Goal: Information Seeking & Learning: Learn about a topic

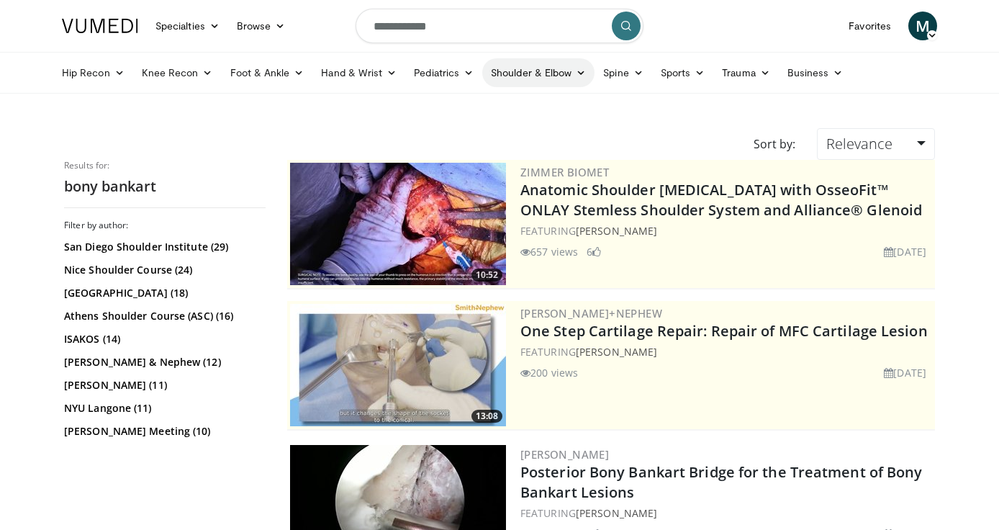
click at [548, 68] on link "Shoulder & Elbow" at bounding box center [538, 72] width 112 height 29
click at [500, 129] on link "Shoulder" at bounding box center [507, 129] width 171 height 23
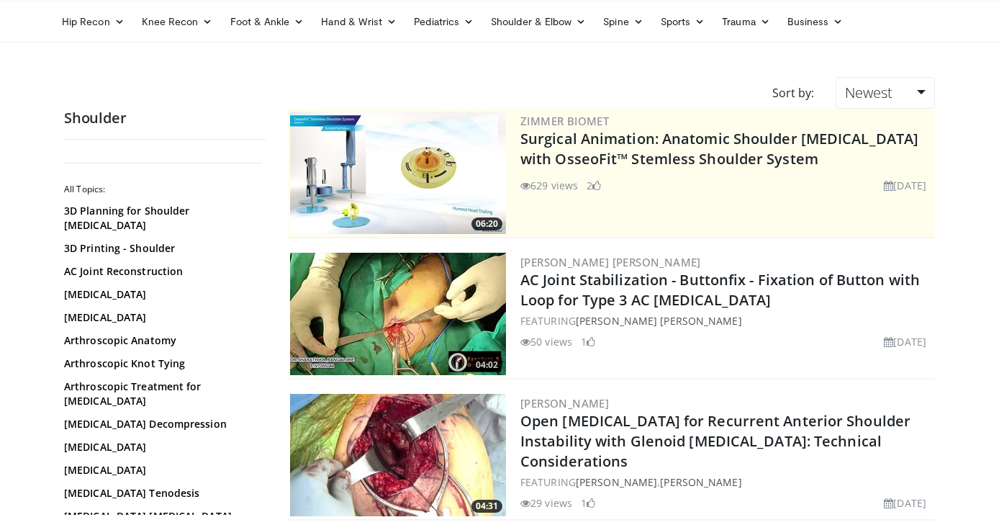
scroll to position [48, 0]
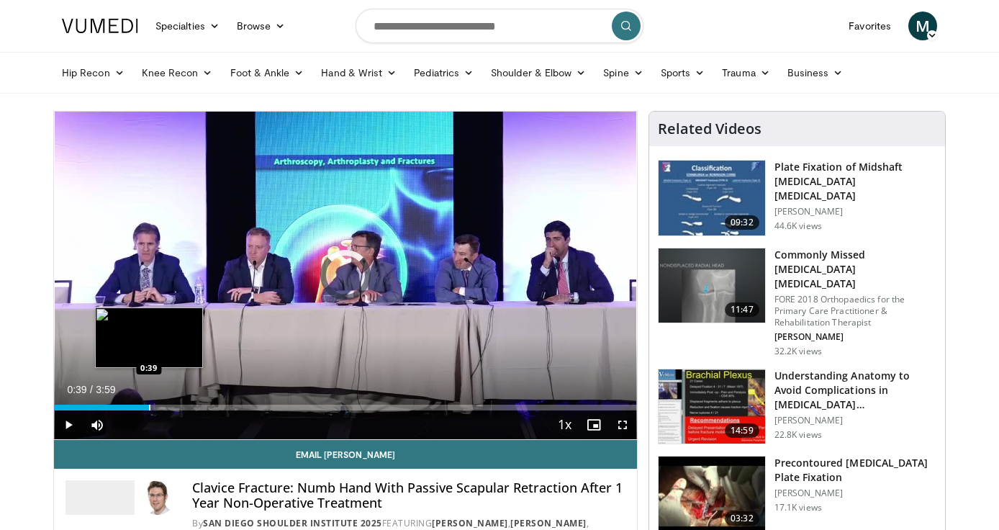
click at [148, 397] on div "Loaded : 16.54% 0:03 0:39" at bounding box center [345, 403] width 583 height 14
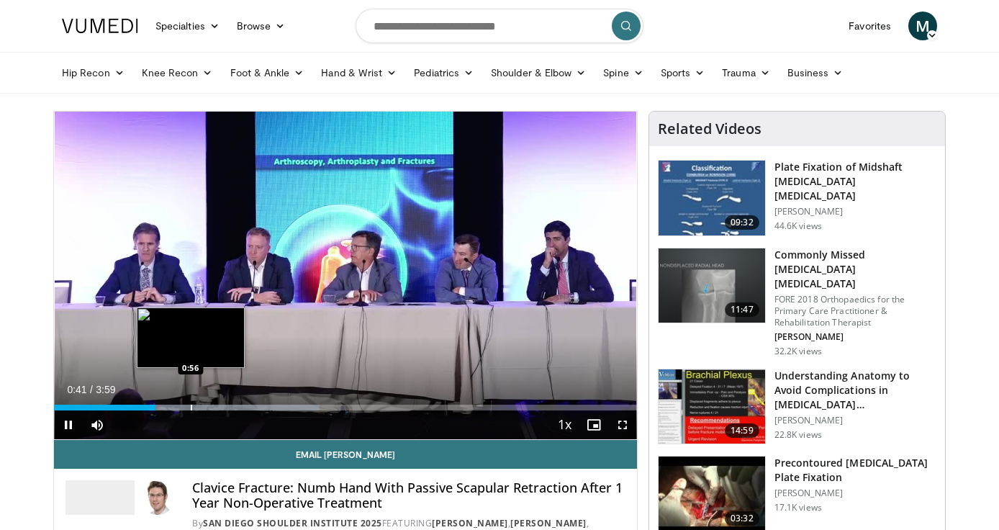
click at [191, 407] on div "Progress Bar" at bounding box center [191, 407] width 1 height 6
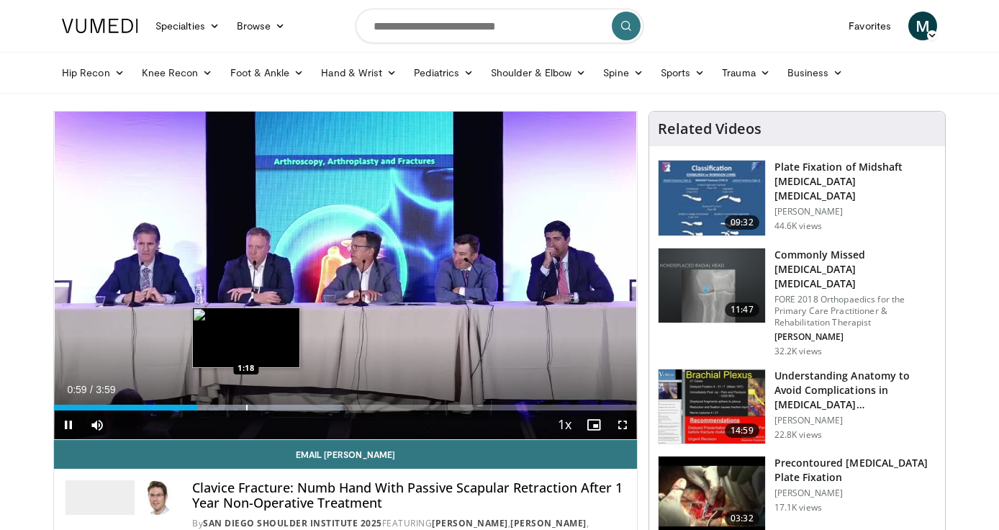
click at [246, 408] on div "Progress Bar" at bounding box center [246, 407] width 1 height 6
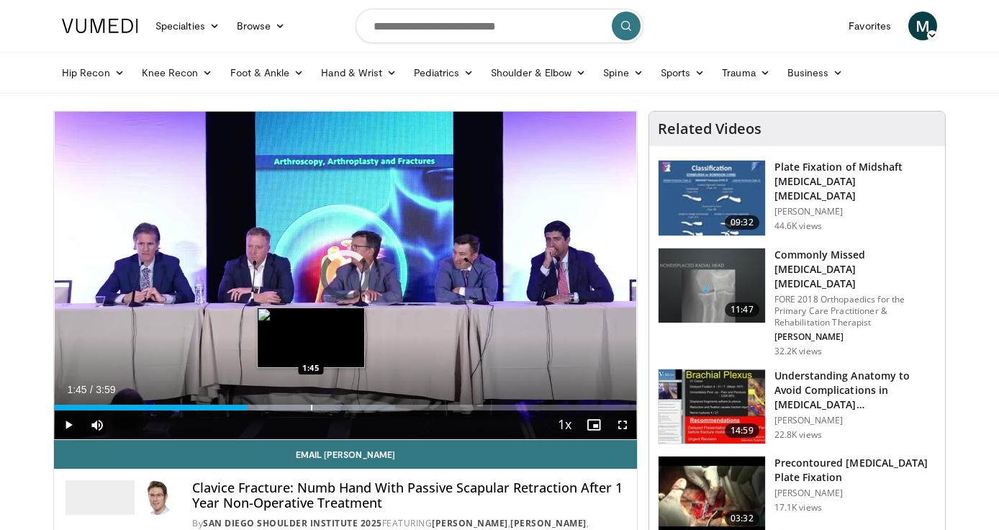
click at [311, 406] on div "Progress Bar" at bounding box center [311, 407] width 1 height 6
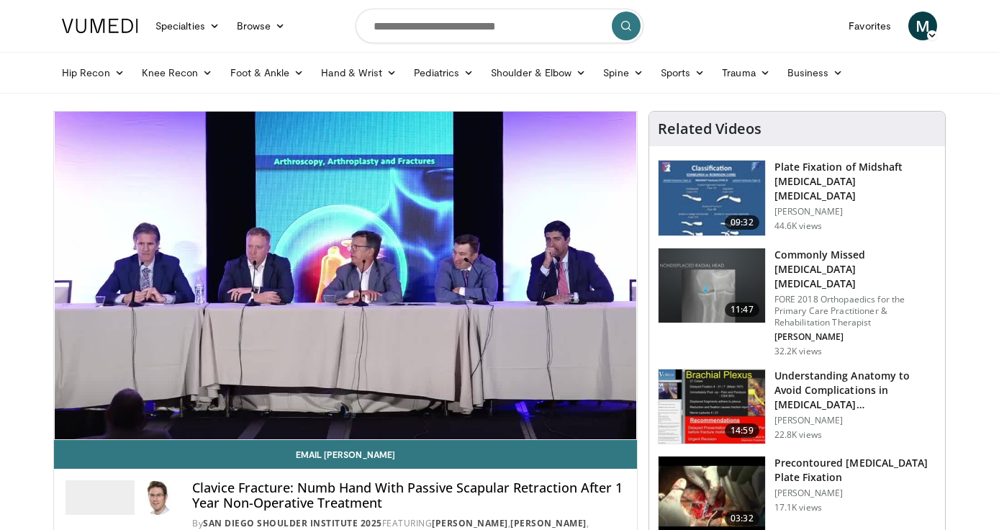
click at [369, 406] on video-js "**********" at bounding box center [345, 276] width 583 height 328
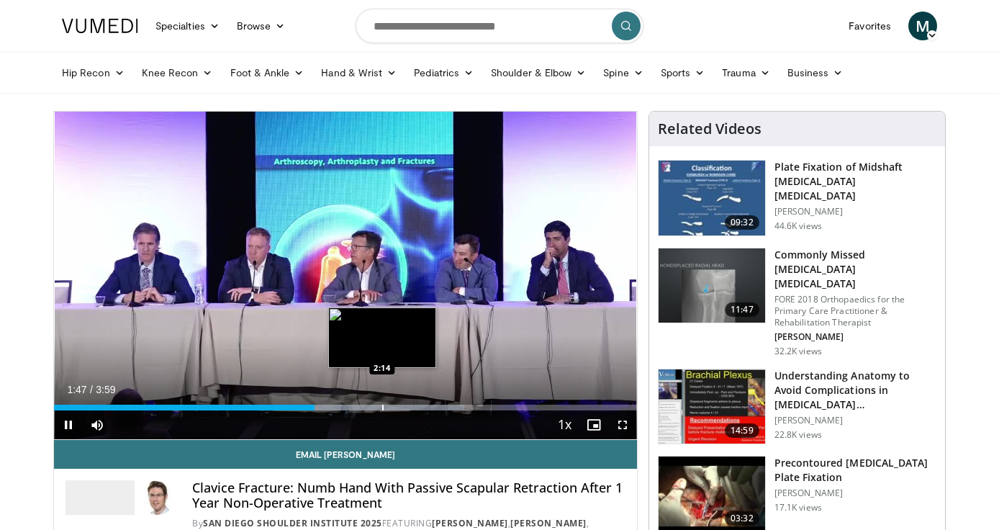
click at [382, 409] on div "Progress Bar" at bounding box center [382, 407] width 1 height 6
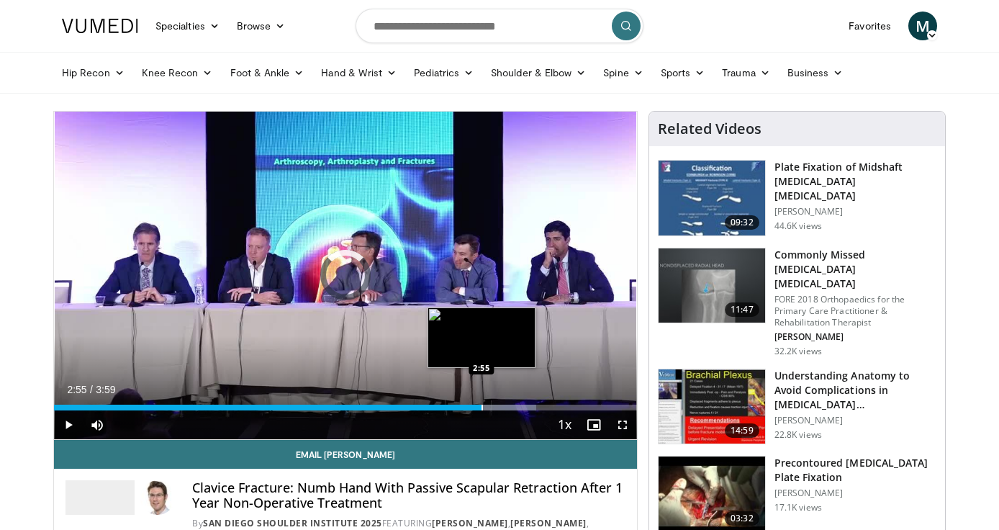
click at [481, 406] on div "Progress Bar" at bounding box center [481, 407] width 1 height 6
click at [489, 406] on div "Progress Bar" at bounding box center [489, 407] width 1 height 6
click at [504, 406] on div "Progress Bar" at bounding box center [504, 407] width 1 height 6
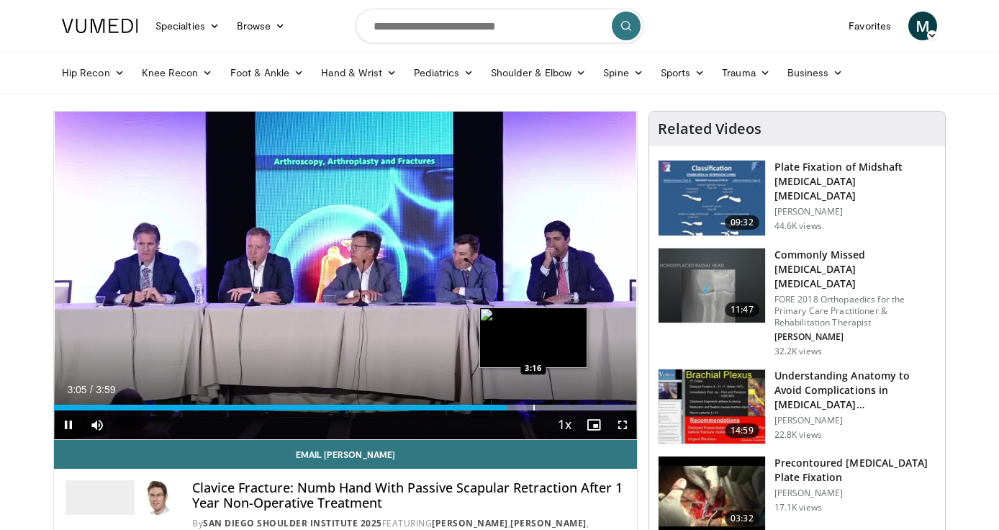
click at [535, 406] on div "Progress Bar" at bounding box center [533, 407] width 1 height 6
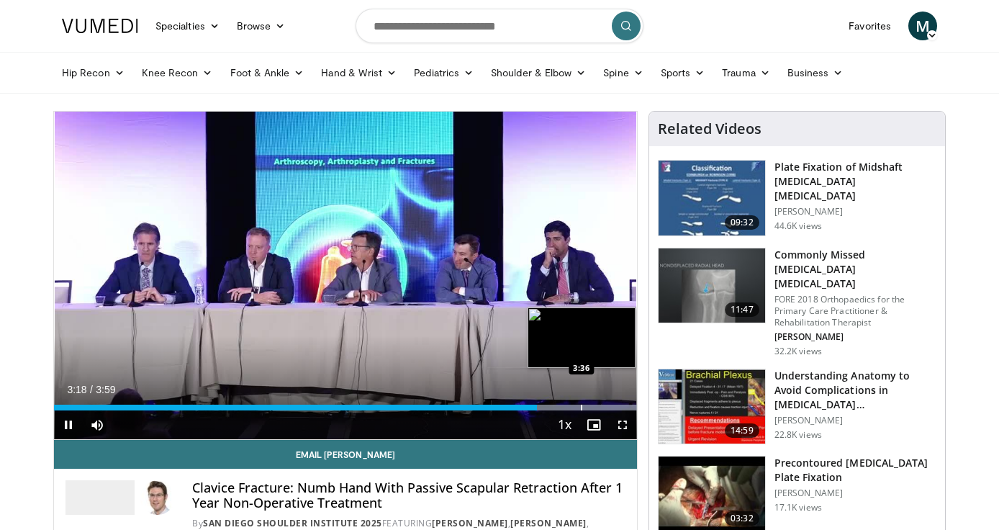
click at [581, 406] on div "Progress Bar" at bounding box center [581, 407] width 1 height 6
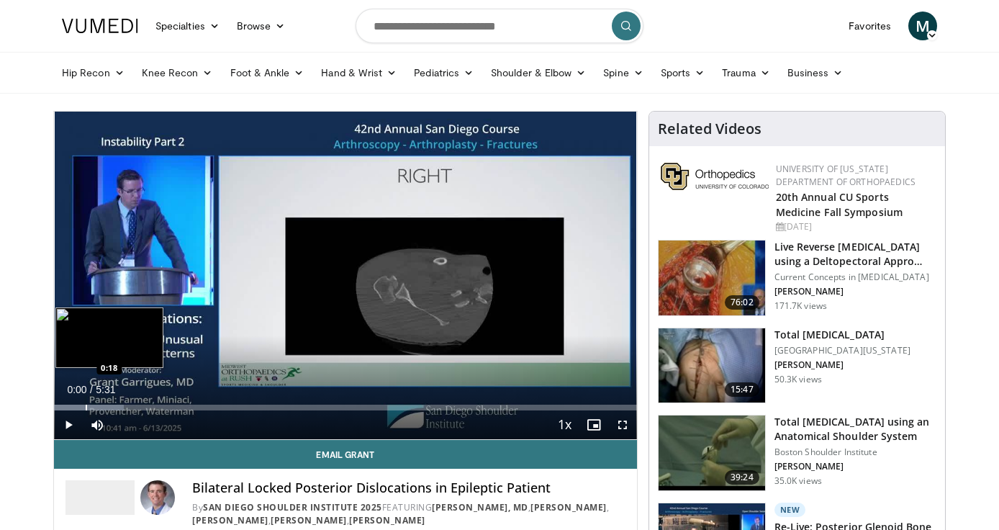
click at [86, 407] on div "Progress Bar" at bounding box center [86, 407] width 1 height 6
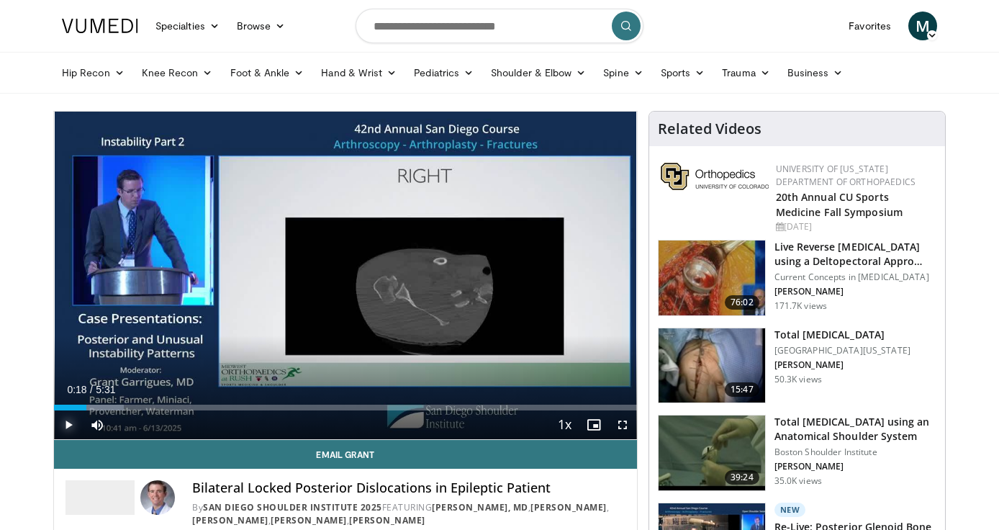
click at [71, 423] on span "Video Player" at bounding box center [68, 424] width 29 height 29
click at [133, 412] on div "Current Time 0:18 / Duration 5:31 Pause Skip Backward Skip Forward Mute Loaded …" at bounding box center [345, 424] width 583 height 29
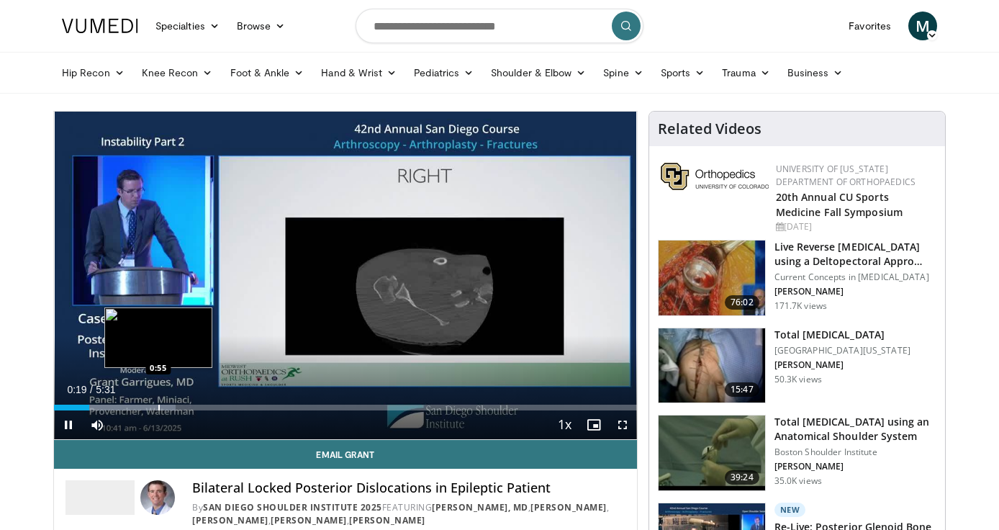
click at [158, 408] on div "Progress Bar" at bounding box center [158, 407] width 1 height 6
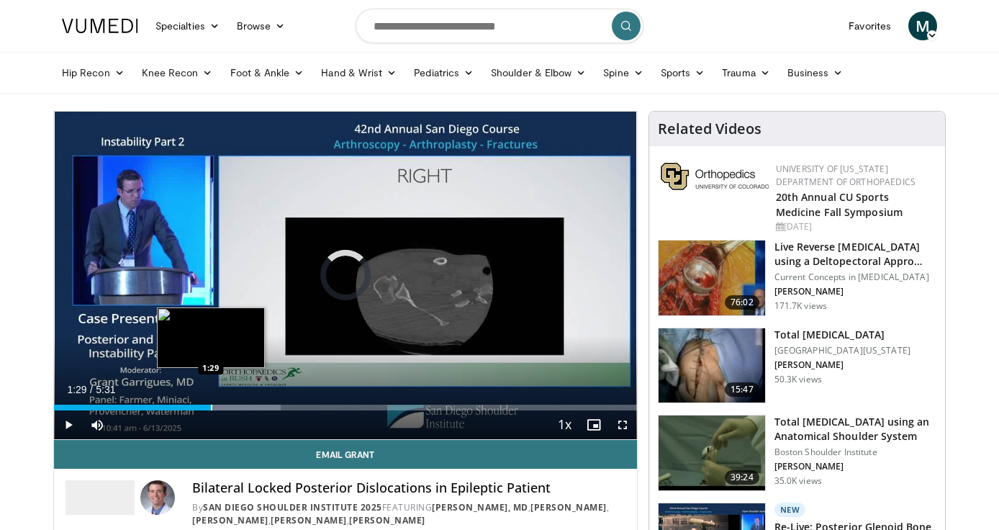
click at [210, 403] on div "Loaded : 38.88% 1:29 1:29" at bounding box center [345, 403] width 583 height 14
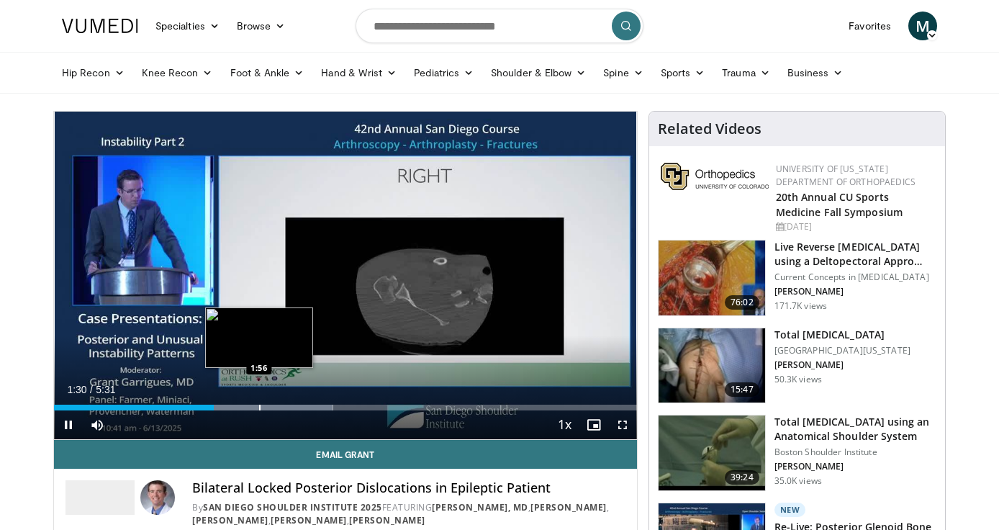
click at [259, 404] on div "Progress Bar" at bounding box center [259, 407] width 1 height 6
click at [286, 404] on div "Progress Bar" at bounding box center [286, 407] width 1 height 6
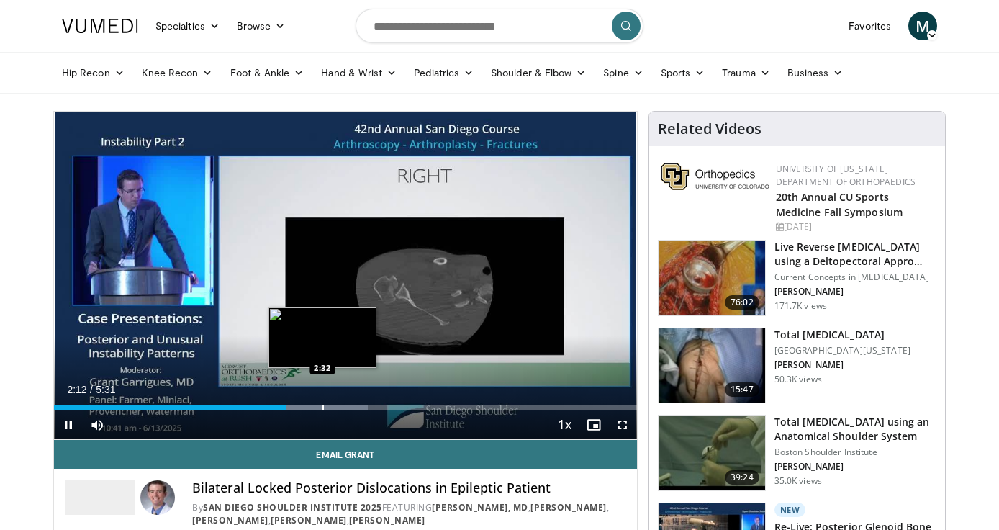
click at [322, 405] on div "10 seconds Tap to unmute" at bounding box center [345, 275] width 583 height 327
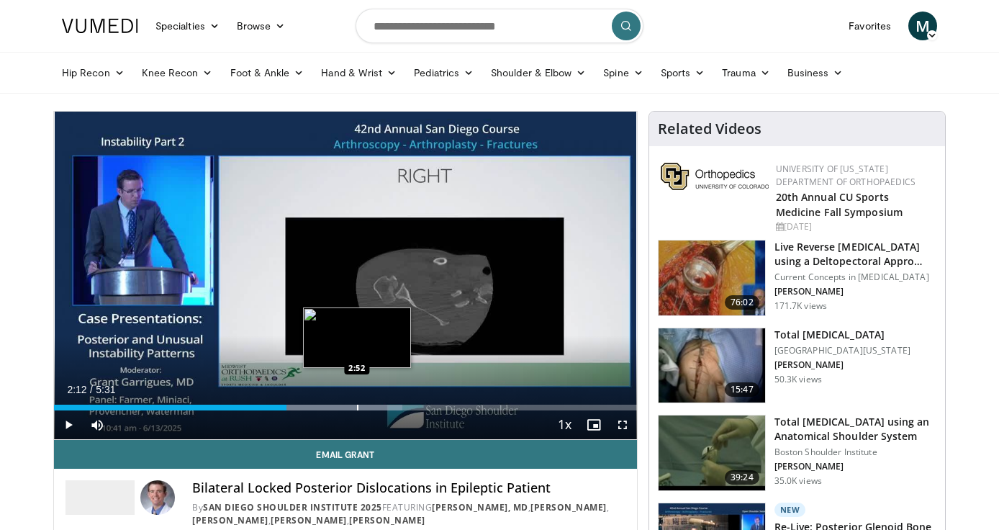
click at [357, 405] on div "Progress Bar" at bounding box center [357, 407] width 1 height 6
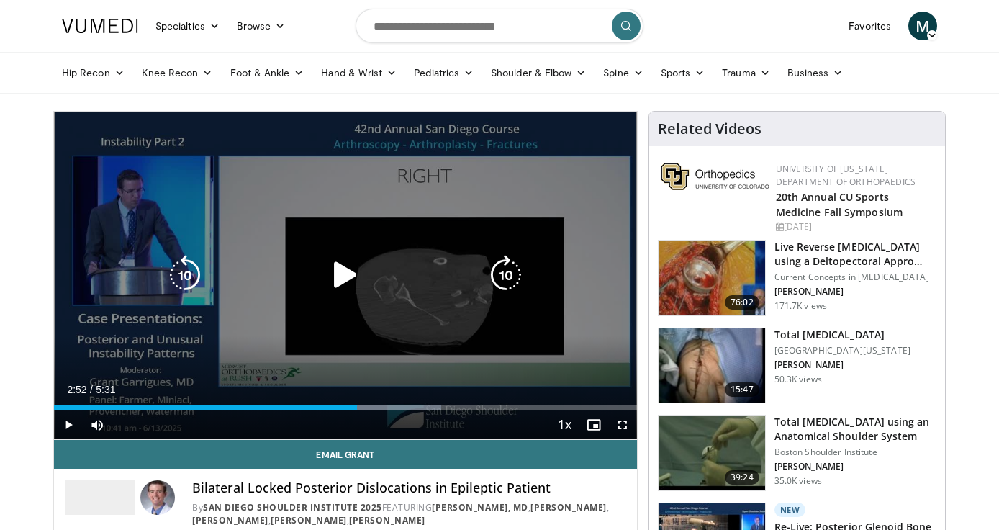
click at [362, 267] on icon "Video Player" at bounding box center [345, 275] width 40 height 40
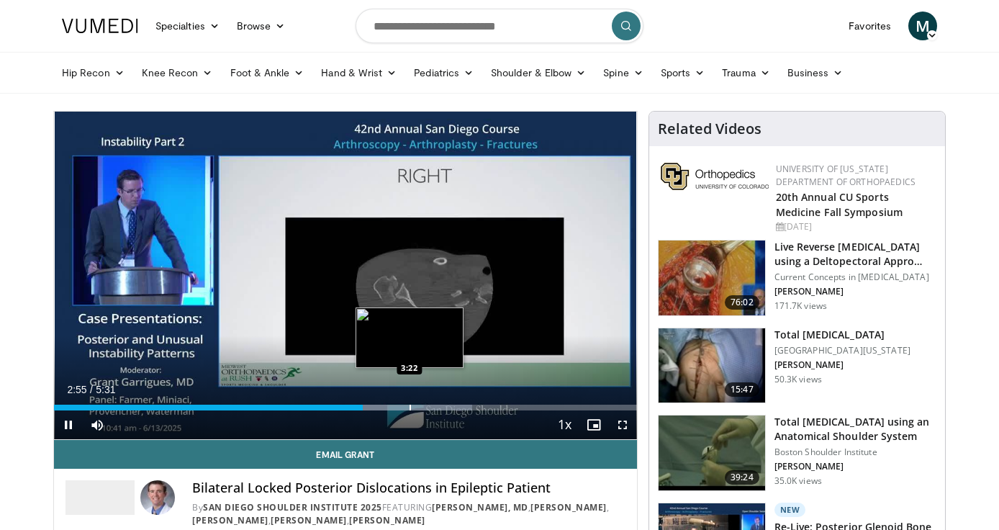
click at [409, 405] on div "Progress Bar" at bounding box center [409, 407] width 1 height 6
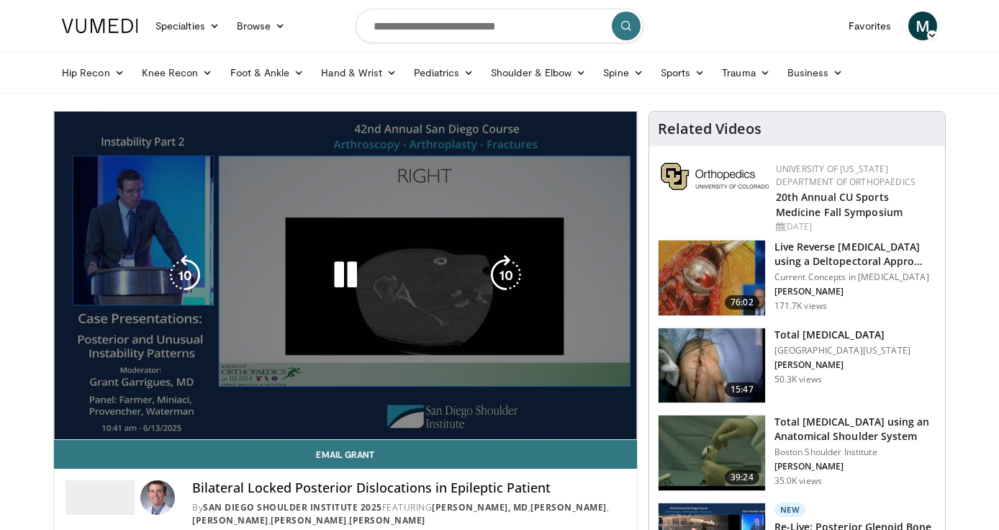
click at [450, 402] on video-js "**********" at bounding box center [345, 276] width 583 height 328
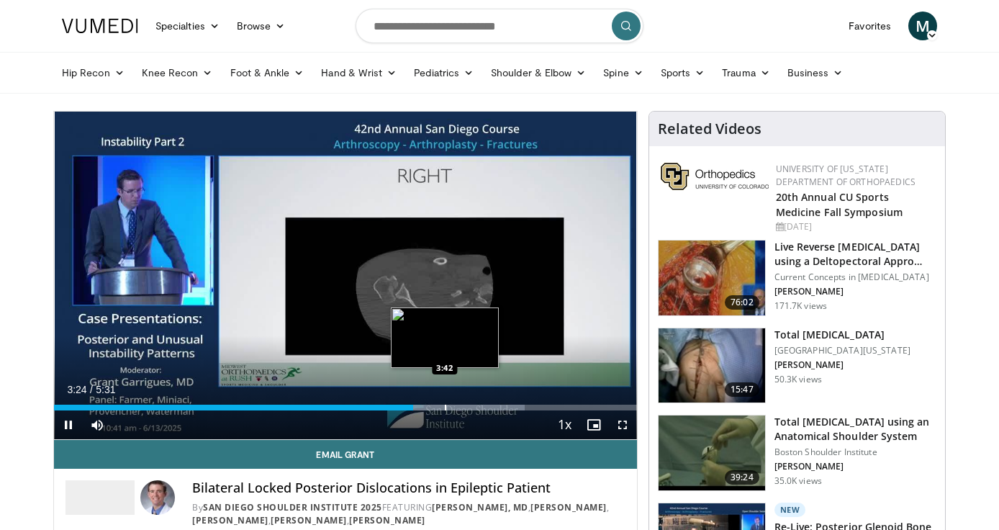
click at [445, 404] on div "Progress Bar" at bounding box center [445, 407] width 1 height 6
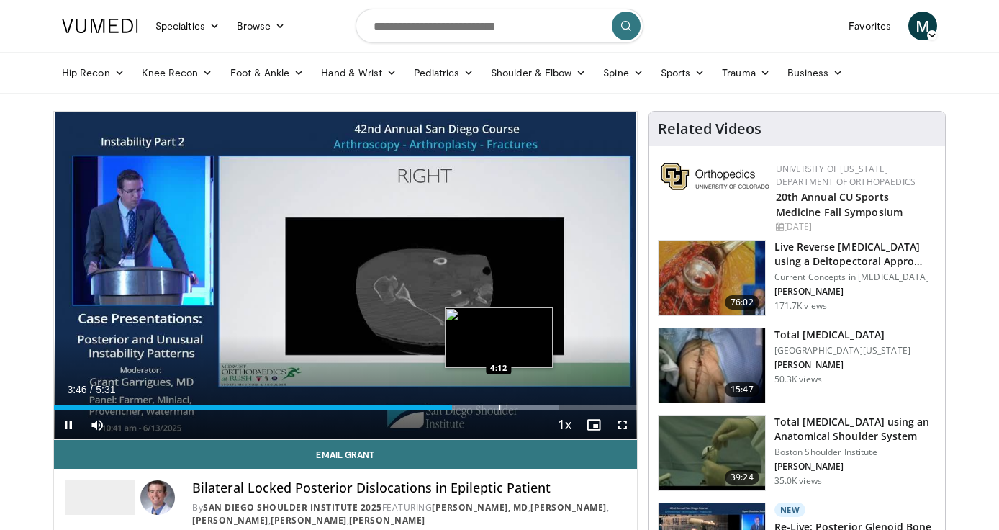
click at [499, 404] on div "Progress Bar" at bounding box center [499, 407] width 1 height 6
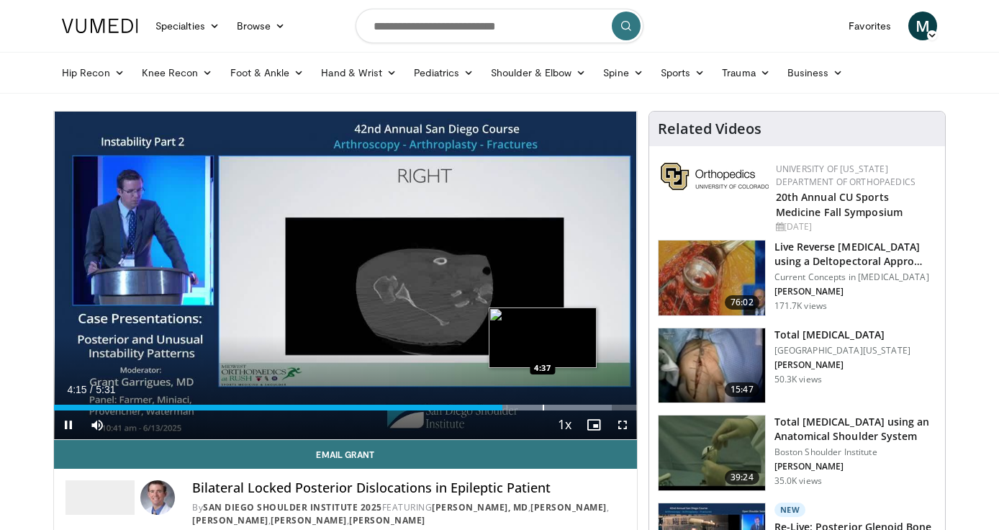
click at [542, 406] on div "Progress Bar" at bounding box center [542, 407] width 1 height 6
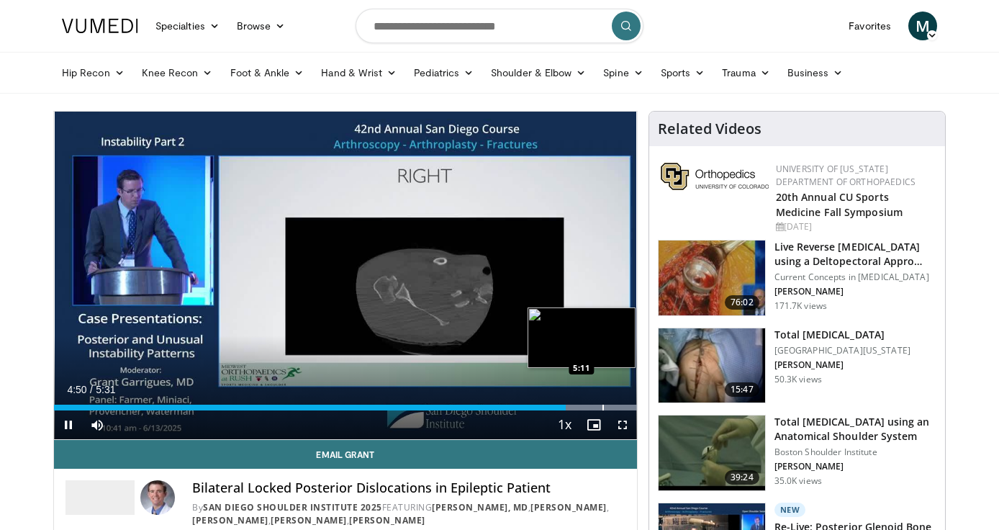
click at [602, 405] on div "Progress Bar" at bounding box center [602, 407] width 1 height 6
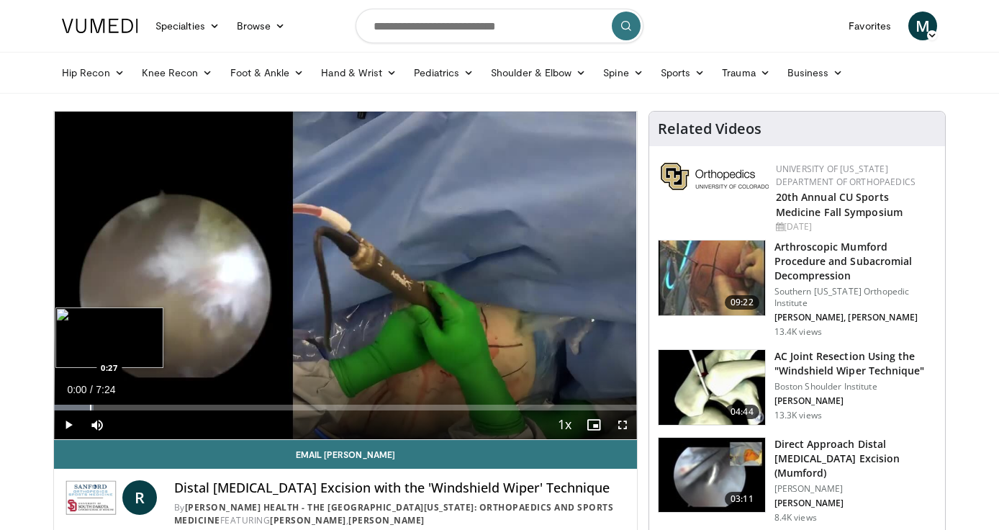
click at [91, 404] on div "Progress Bar" at bounding box center [90, 407] width 1 height 6
click at [63, 422] on span "Video Player" at bounding box center [68, 424] width 29 height 29
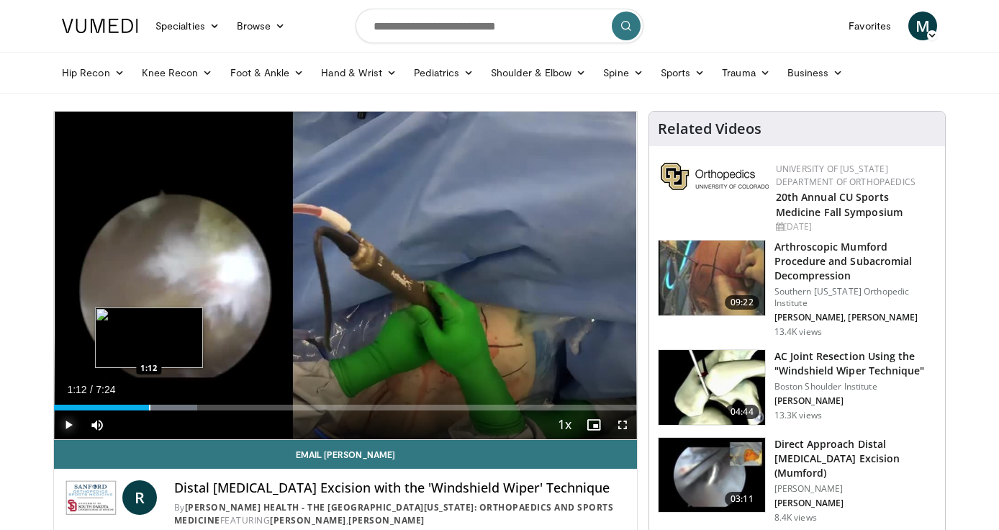
click at [149, 405] on div "Progress Bar" at bounding box center [149, 407] width 1 height 6
click at [186, 406] on div "Progress Bar" at bounding box center [186, 407] width 1 height 6
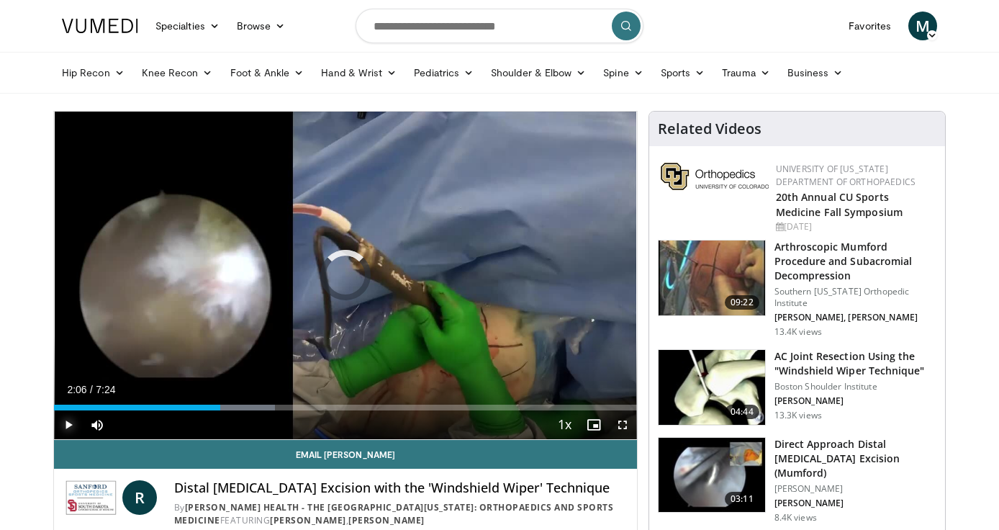
click at [219, 405] on div "Progress Bar" at bounding box center [219, 407] width 1 height 6
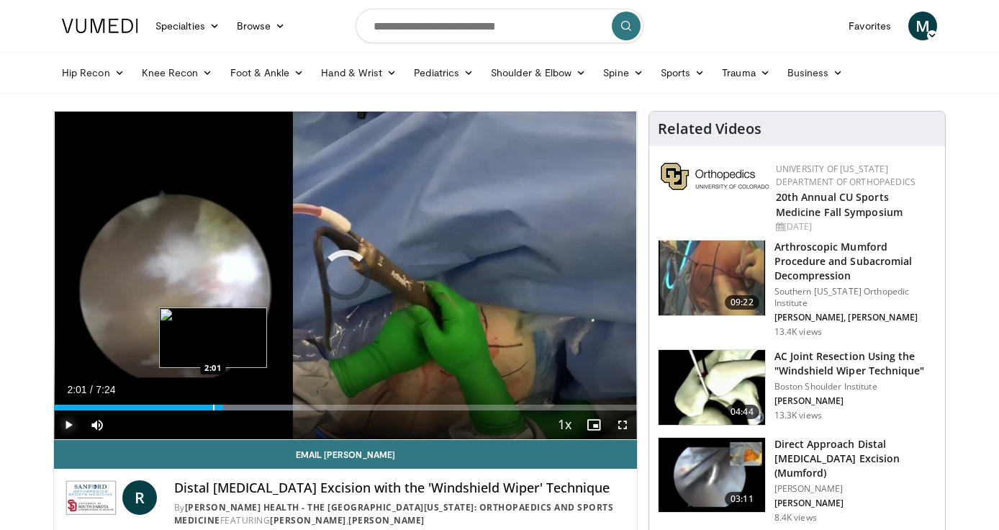
click at [213, 404] on div "Progress Bar" at bounding box center [213, 407] width 1 height 6
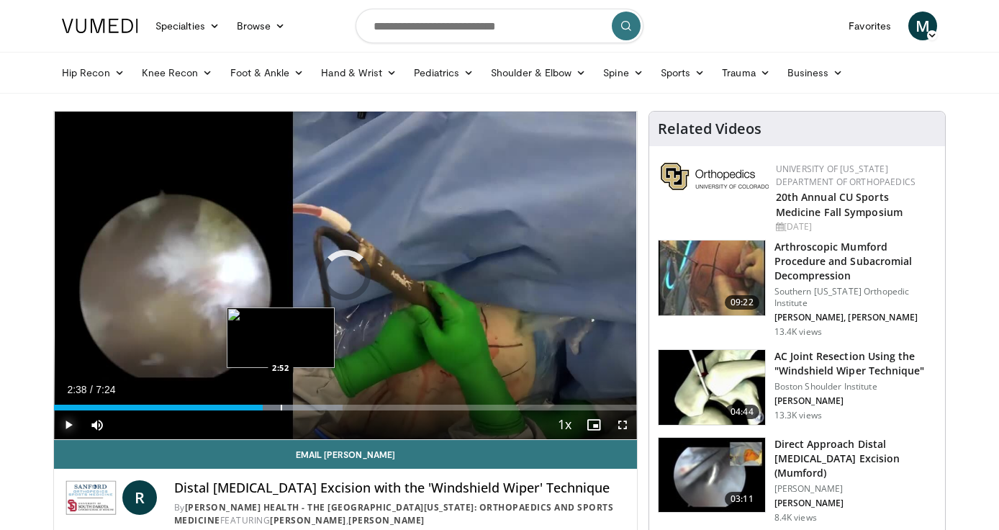
click at [281, 408] on div "Progress Bar" at bounding box center [281, 407] width 1 height 6
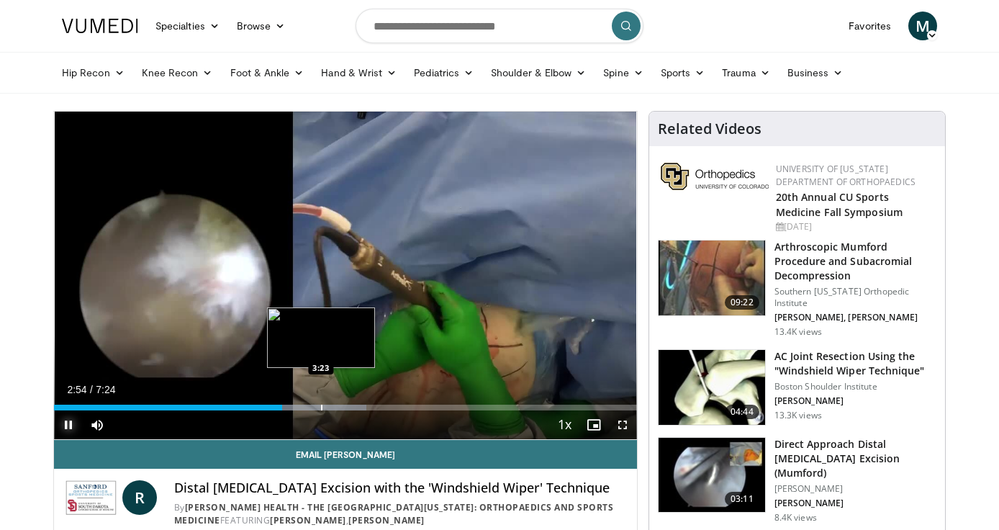
click at [321, 406] on div "Progress Bar" at bounding box center [321, 407] width 1 height 6
click at [347, 409] on div "Progress Bar" at bounding box center [347, 407] width 1 height 6
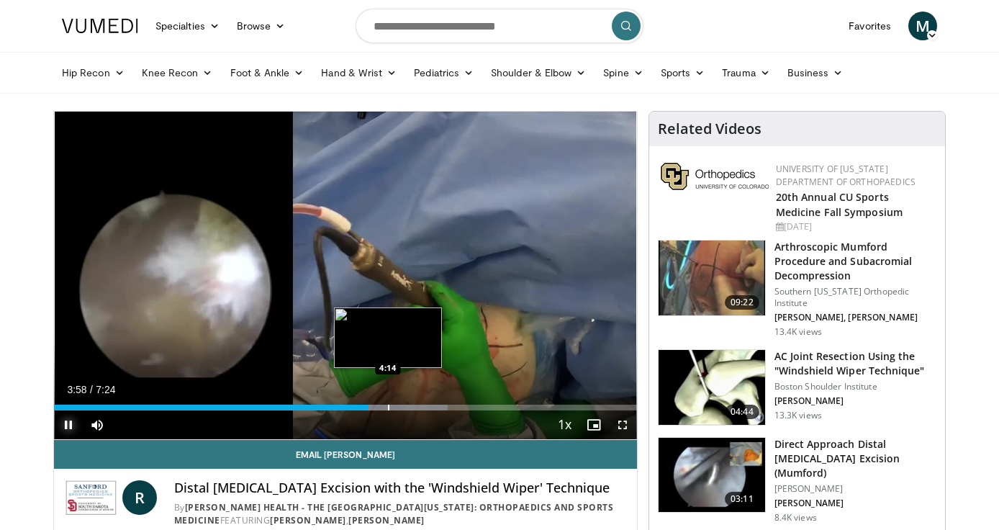
click at [388, 407] on div "Progress Bar" at bounding box center [388, 407] width 1 height 6
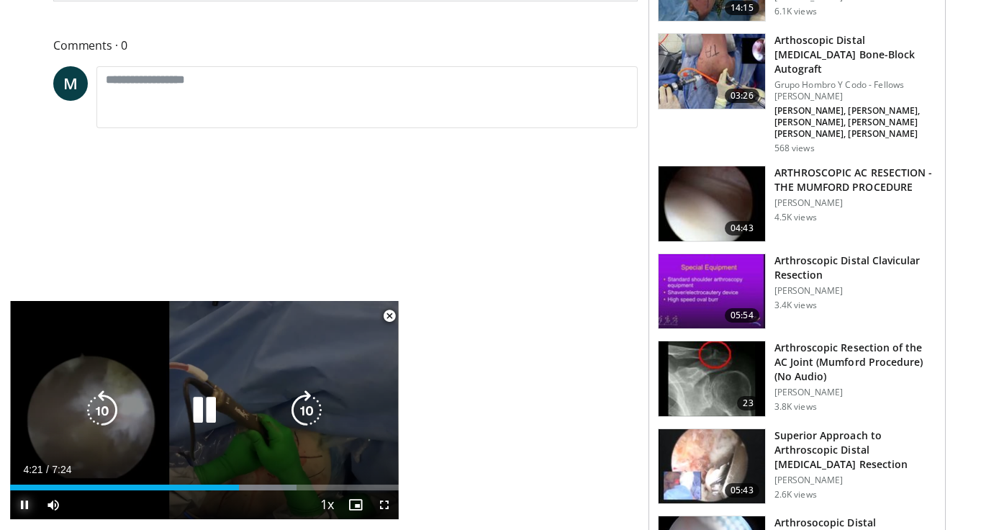
scroll to position [675, 0]
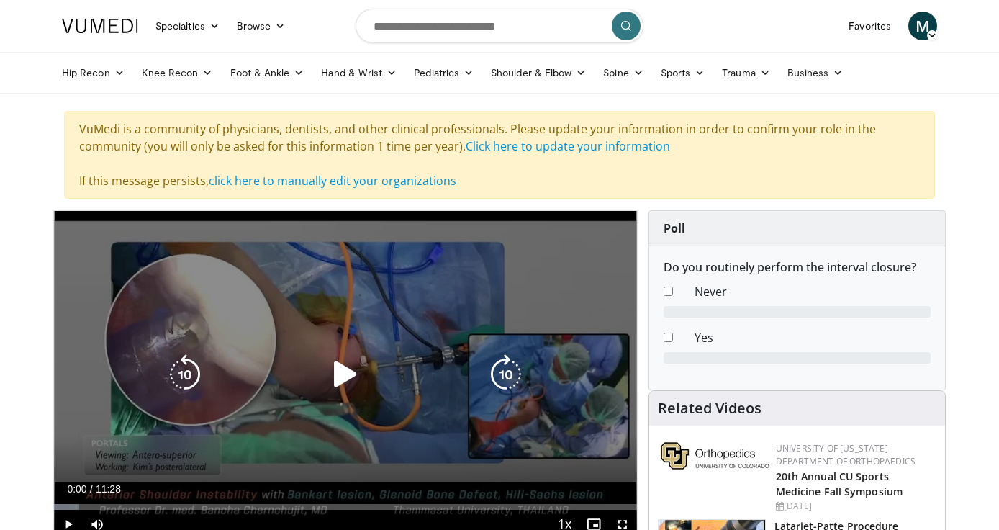
scroll to position [102, 0]
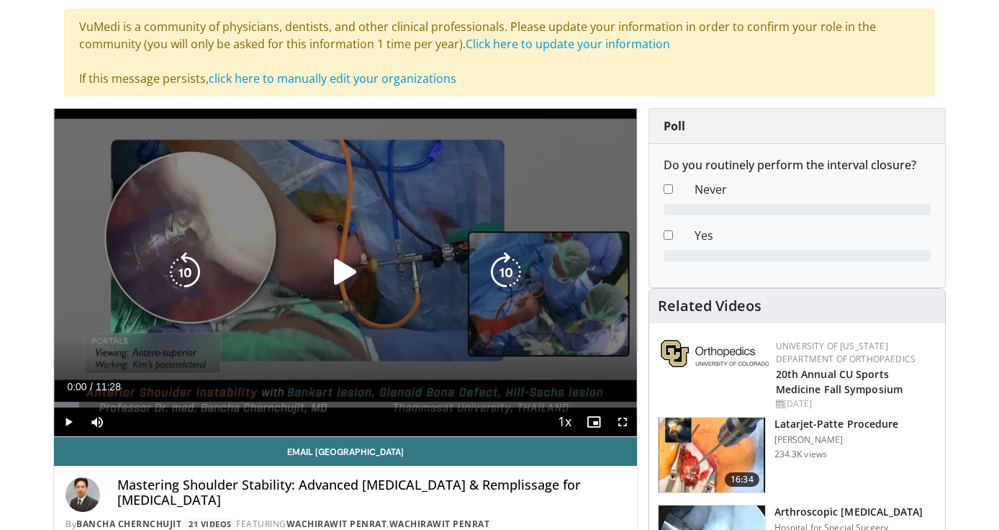
click at [345, 271] on icon "Video Player" at bounding box center [345, 272] width 40 height 40
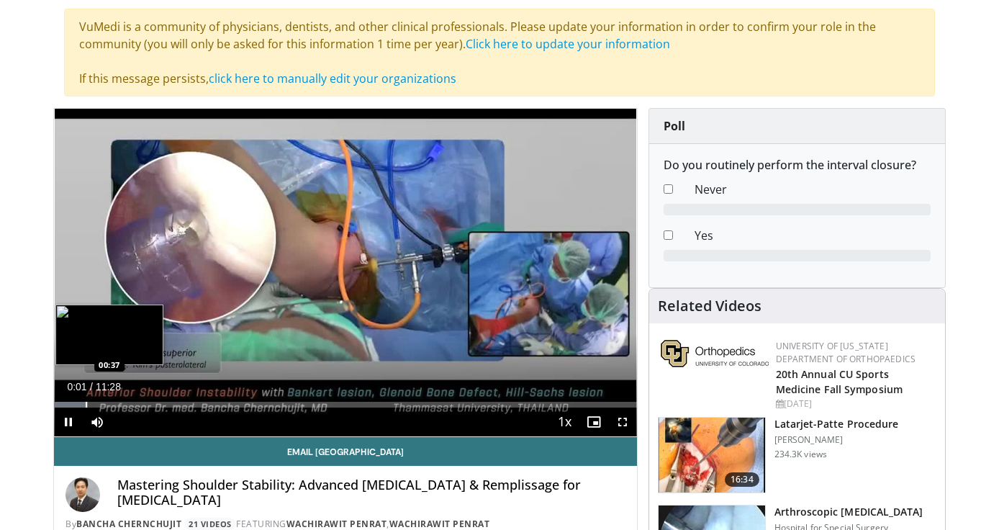
click at [86, 401] on div "Progress Bar" at bounding box center [86, 404] width 1 height 6
click at [127, 404] on div "Progress Bar" at bounding box center [127, 404] width 1 height 6
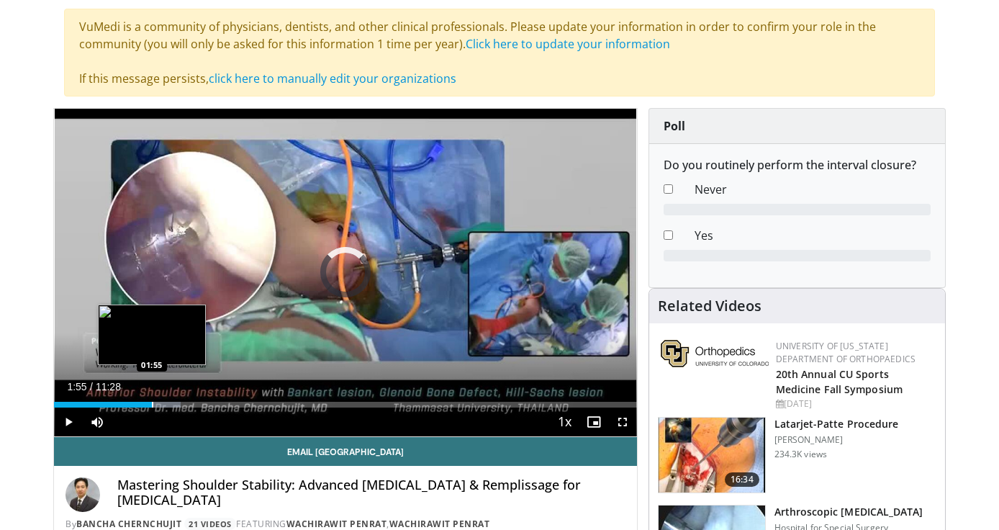
click at [152, 404] on div "Progress Bar" at bounding box center [152, 404] width 1 height 6
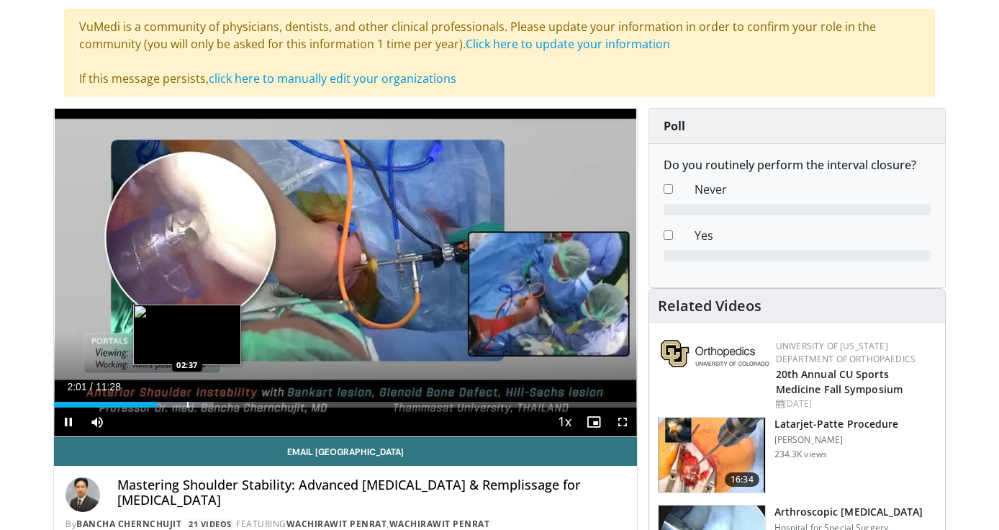
click at [187, 404] on div "Progress Bar" at bounding box center [187, 404] width 1 height 6
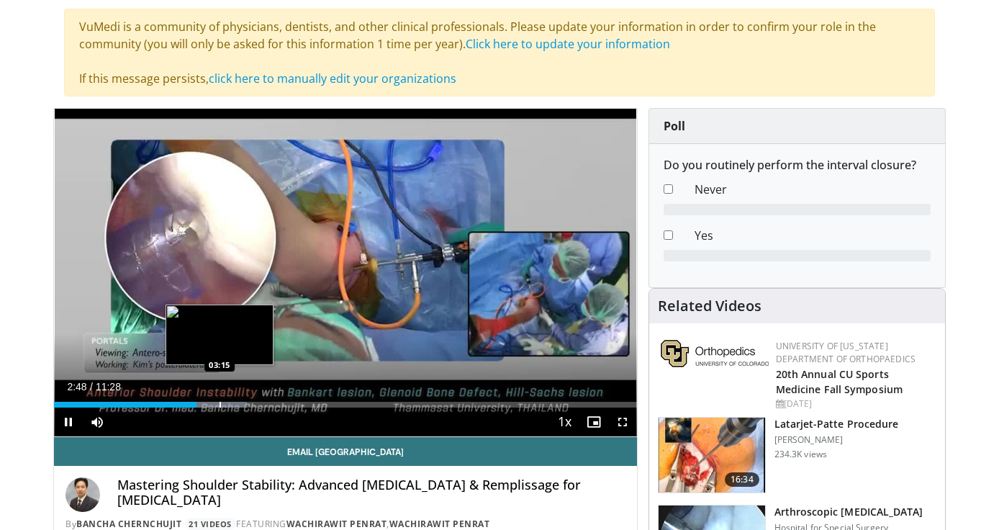
click at [219, 401] on div "Progress Bar" at bounding box center [219, 404] width 1 height 6
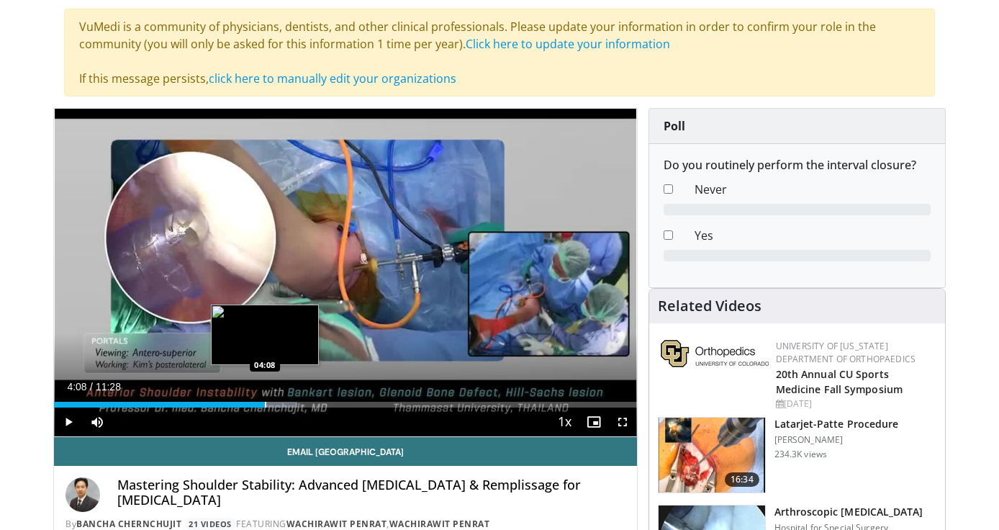
click at [265, 403] on div "Progress Bar" at bounding box center [265, 404] width 1 height 6
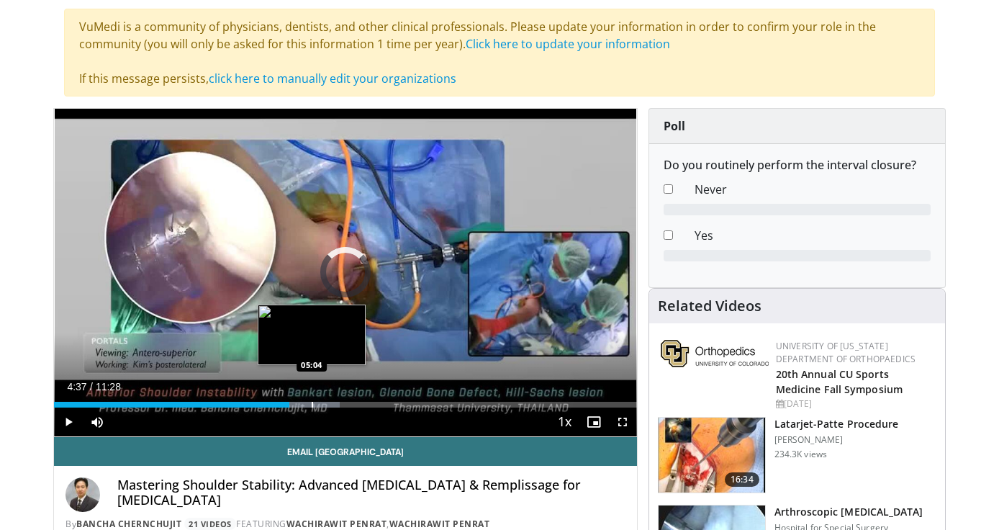
click at [312, 402] on div "Progress Bar" at bounding box center [312, 404] width 1 height 6
click at [331, 401] on div "Progress Bar" at bounding box center [331, 404] width 1 height 6
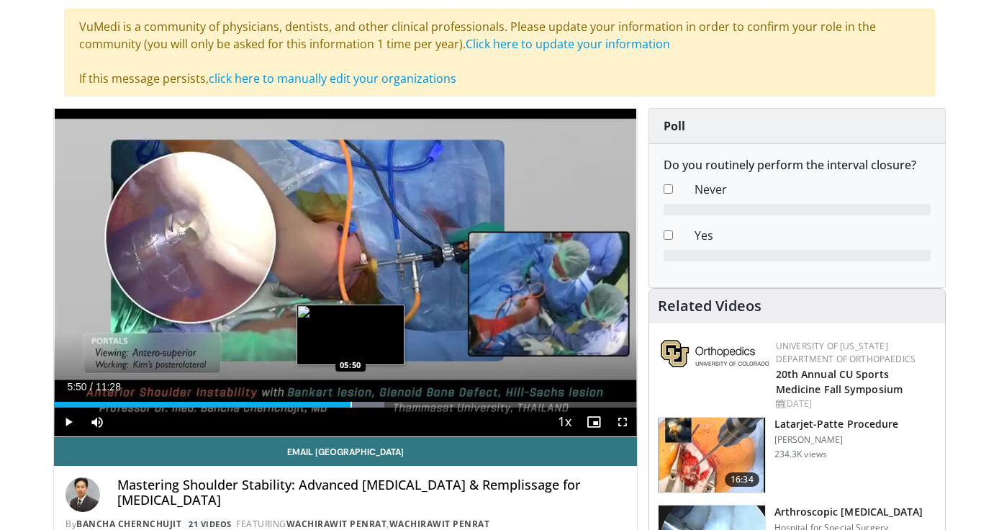
click at [350, 401] on div "Progress Bar" at bounding box center [350, 404] width 1 height 6
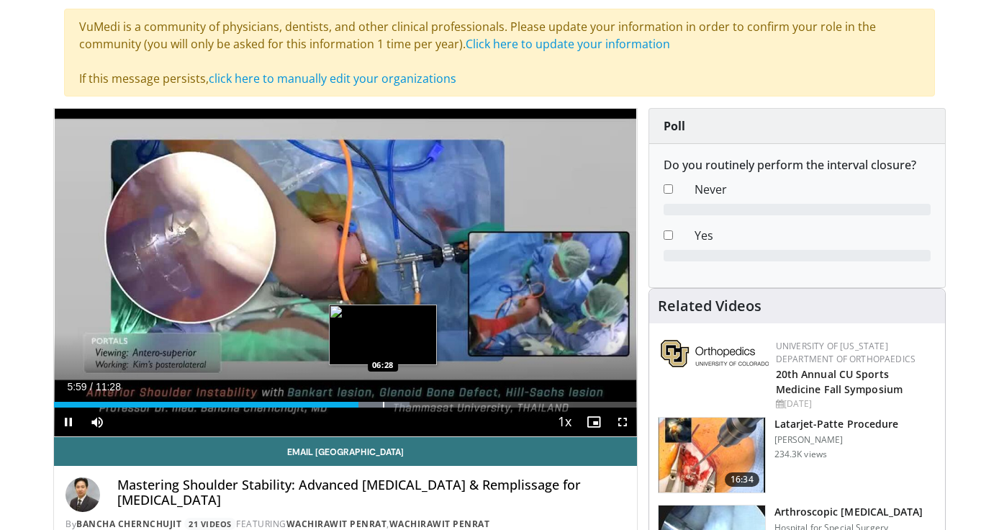
click at [383, 402] on div "Progress Bar" at bounding box center [383, 404] width 1 height 6
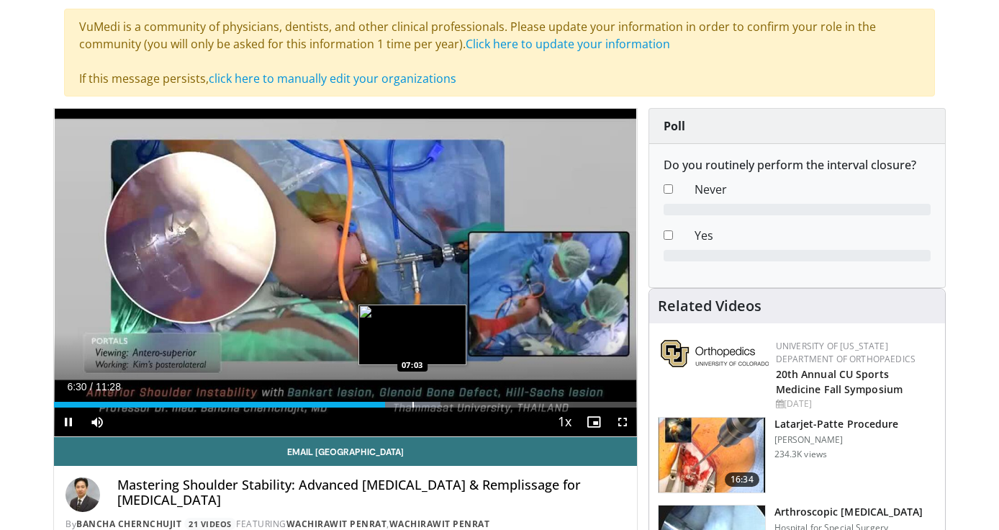
click at [412, 402] on div "Progress Bar" at bounding box center [412, 404] width 1 height 6
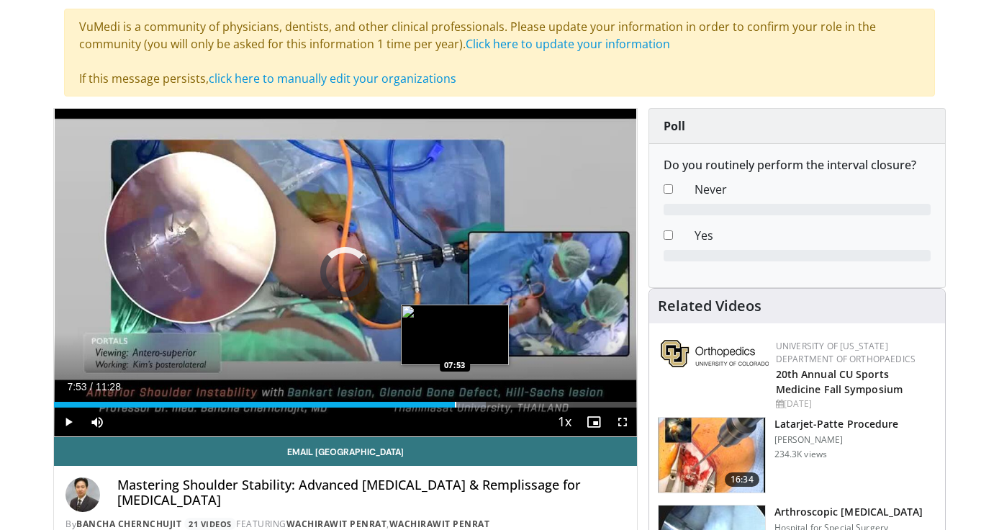
click at [455, 404] on div "Progress Bar" at bounding box center [455, 404] width 1 height 6
click at [480, 403] on div "Progress Bar" at bounding box center [480, 404] width 1 height 6
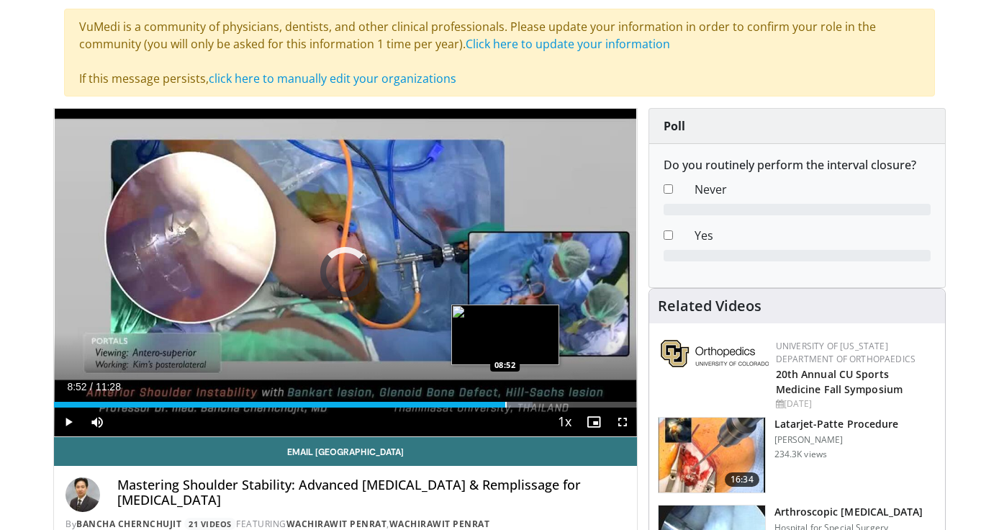
click at [505, 403] on div "Progress Bar" at bounding box center [505, 404] width 1 height 6
click at [527, 402] on div "Progress Bar" at bounding box center [527, 404] width 1 height 6
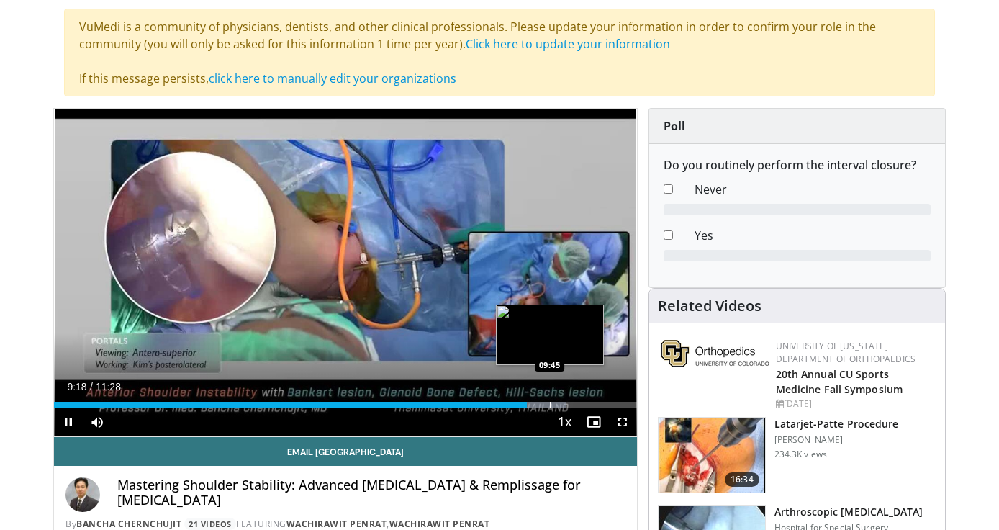
click at [550, 401] on div "Progress Bar" at bounding box center [550, 404] width 1 height 6
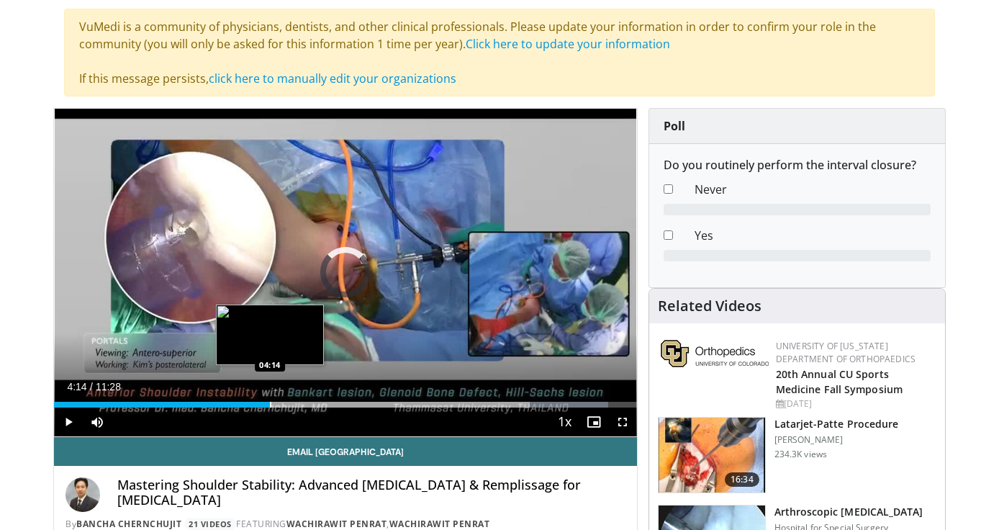
click at [270, 404] on div "Progress Bar" at bounding box center [270, 404] width 1 height 6
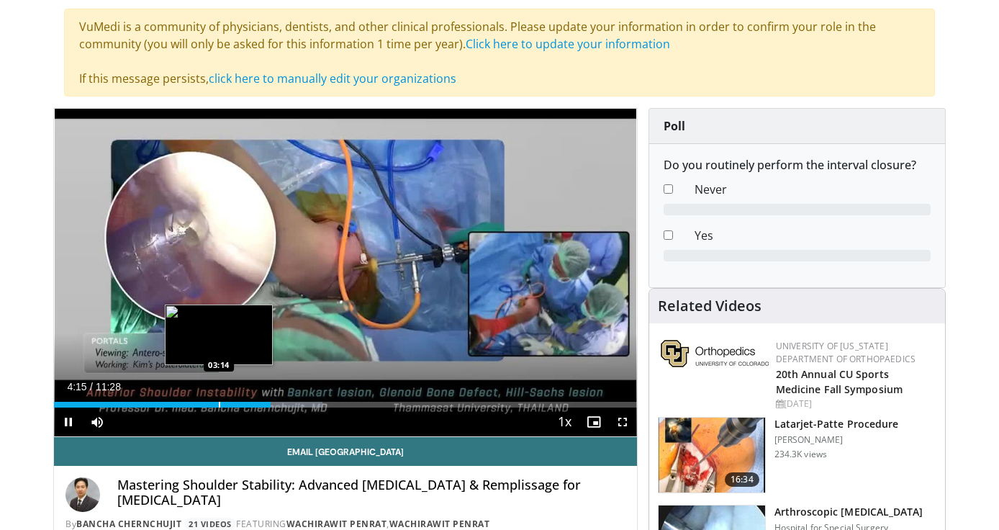
click at [218, 399] on div "Loaded : 46.11% 04:16 03:14" at bounding box center [345, 401] width 583 height 14
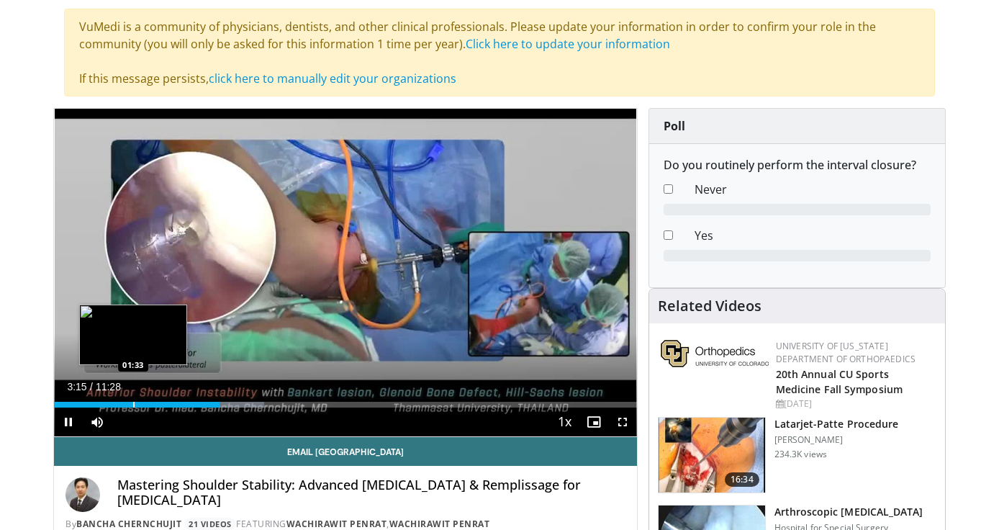
click at [133, 403] on div "Progress Bar" at bounding box center [133, 404] width 1 height 6
click at [115, 403] on div "Progress Bar" at bounding box center [115, 404] width 1 height 6
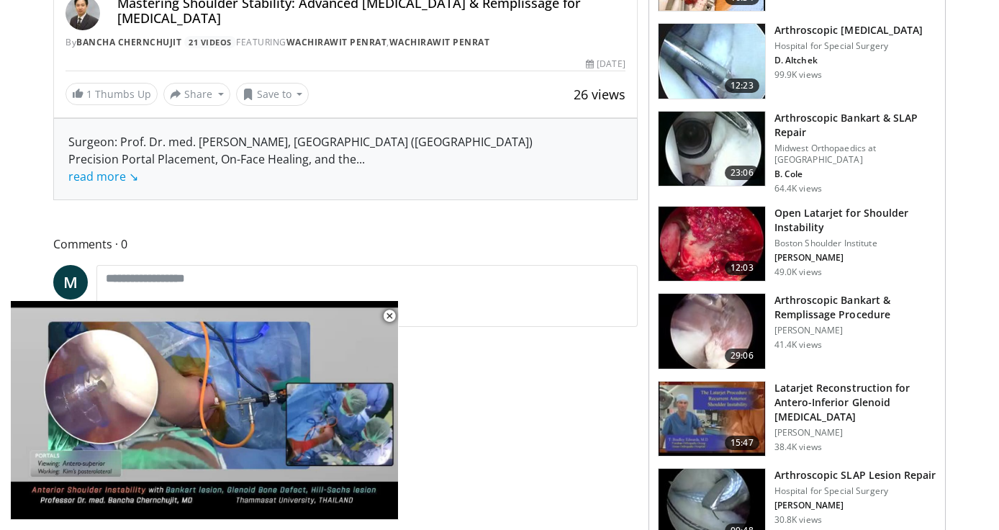
scroll to position [769, 0]
